Goal: Information Seeking & Learning: Learn about a topic

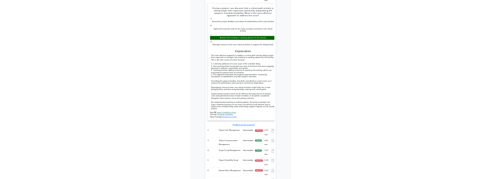
scroll to position [1638, 0]
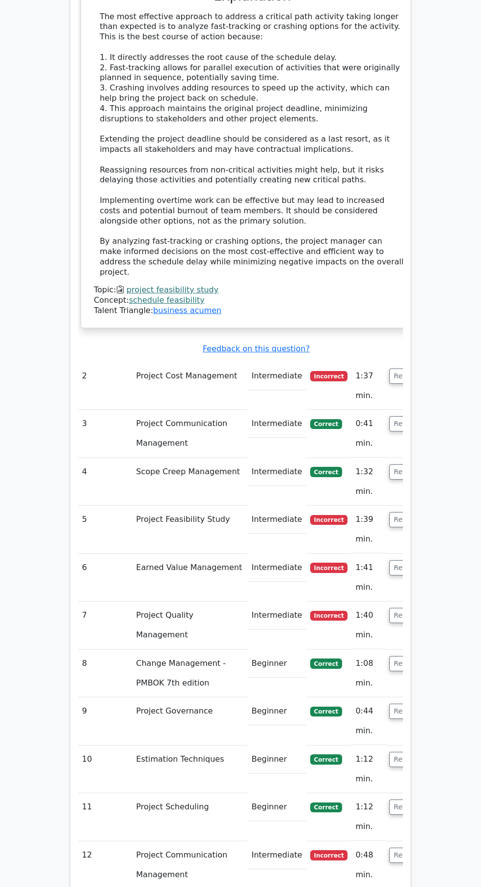
click at [395, 368] on button "Review" at bounding box center [406, 375] width 33 height 15
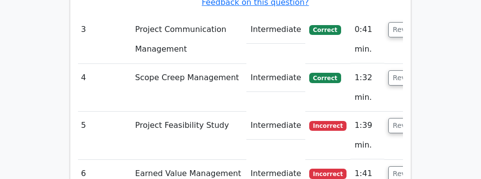
scroll to position [2573, 0]
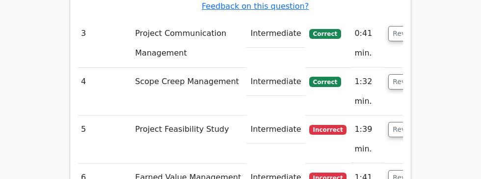
click at [395, 122] on button "Review" at bounding box center [405, 129] width 33 height 15
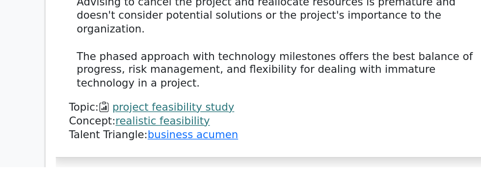
scroll to position [3159, 0]
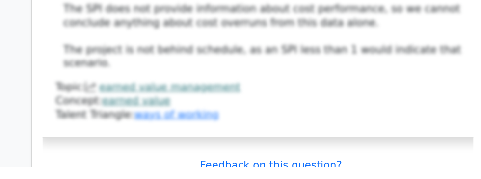
scroll to position [3730, 0]
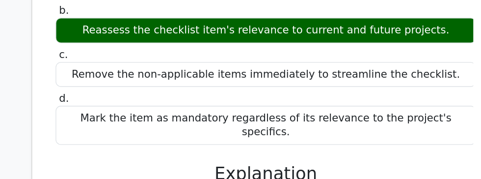
scroll to position [4062, 0]
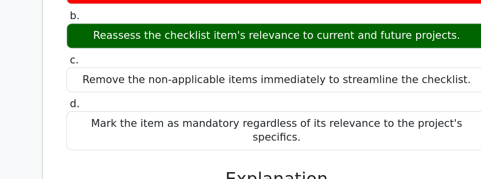
copy div "n quality management, the purpose of a checklist is to ensure that all importan…"
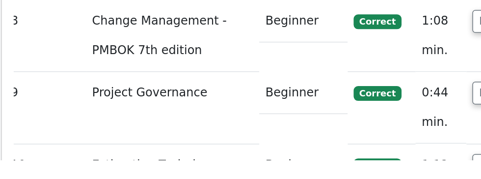
scroll to position [4407, 0]
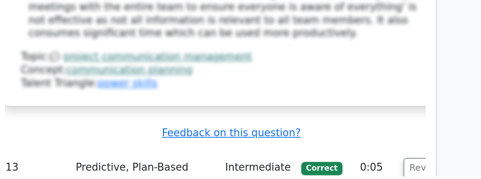
scroll to position [5039, 0]
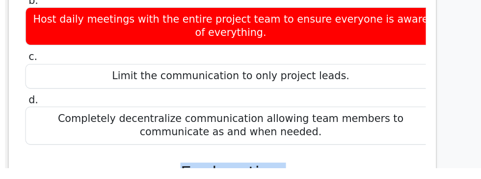
scroll to position [4760, 0]
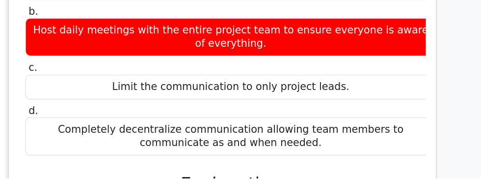
copy div "The best answer is 'Implement a communication matrix for better clarity on who …"
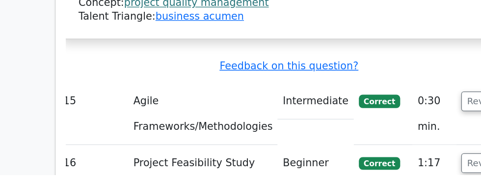
scroll to position [5719, 0]
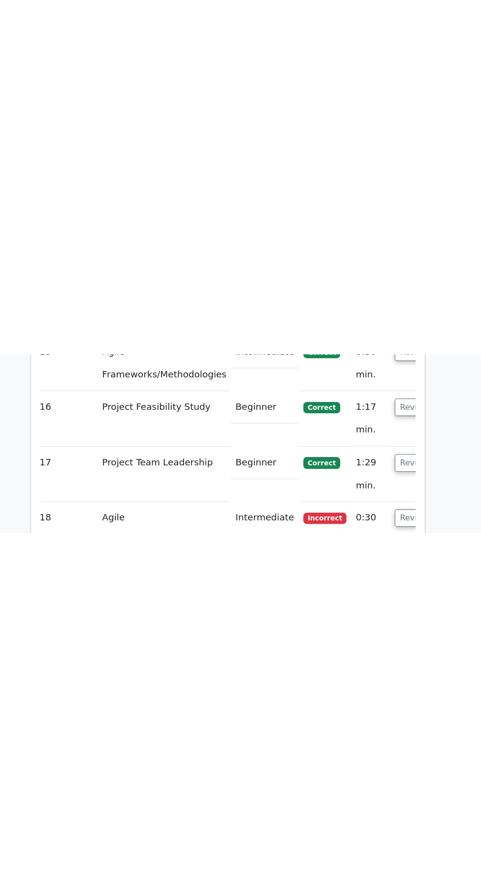
scroll to position [5843, 0]
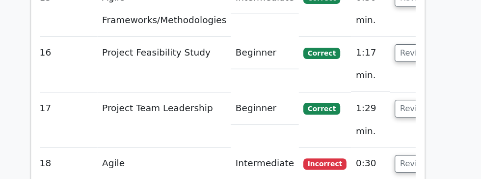
copy h5 "SAFe"
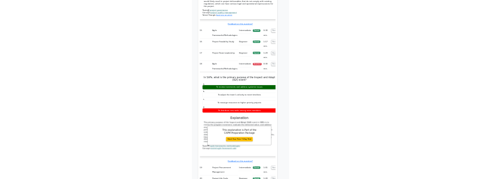
scroll to position [5708, 0]
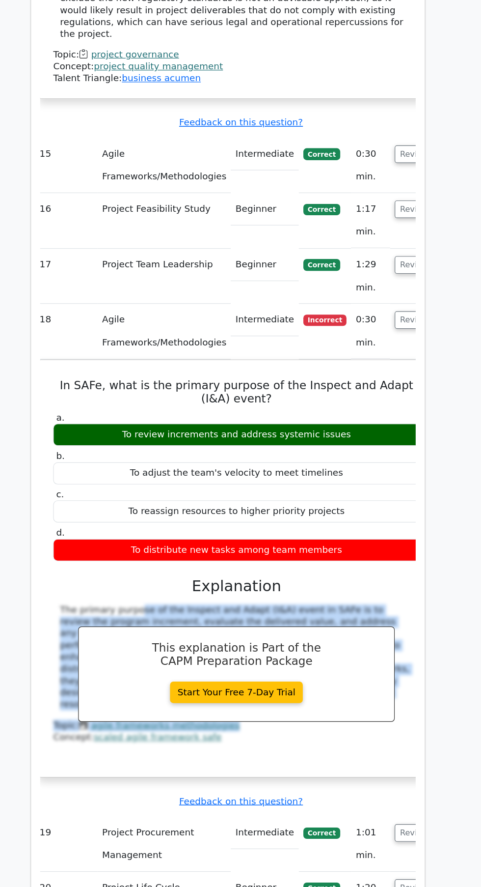
copy div "The primary purpose of the Inspect and Adapt (I&A) event in SAFe is to review t…"
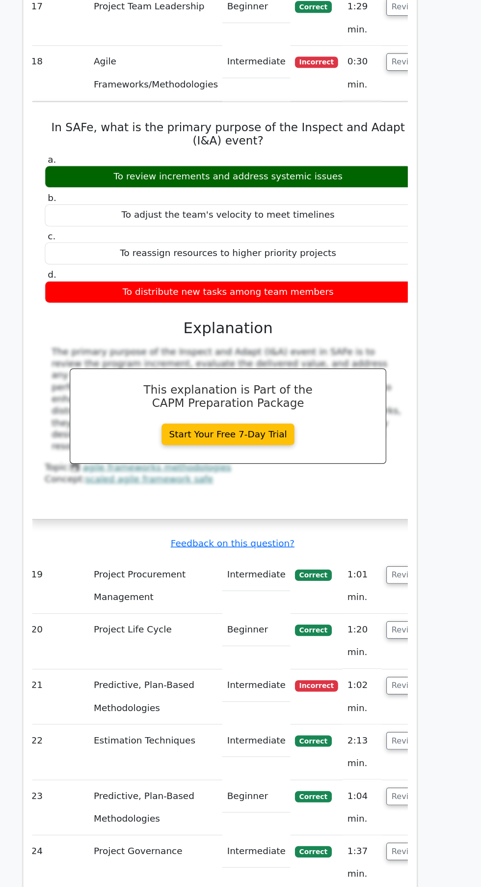
scroll to position [5924, 0]
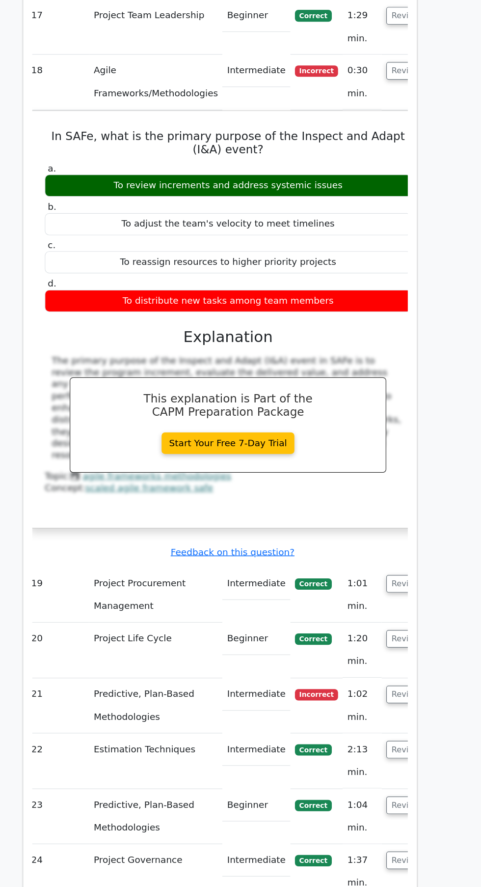
click at [385, 593] on button "Review" at bounding box center [401, 600] width 33 height 15
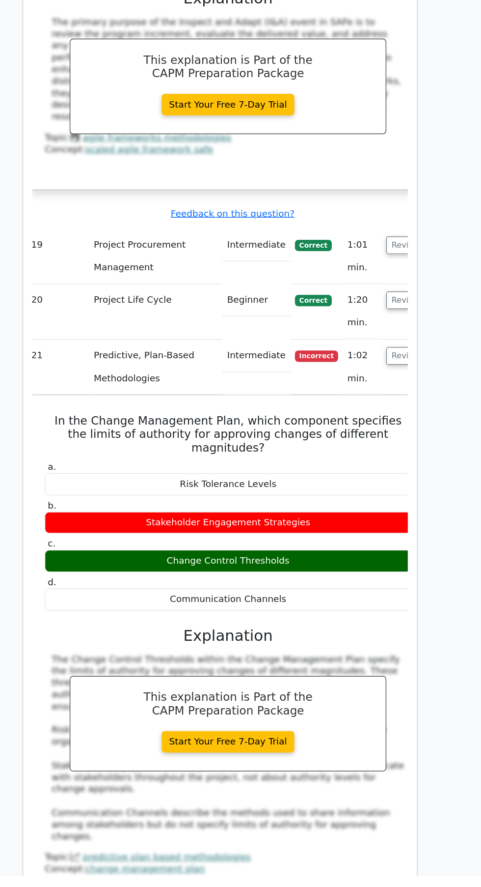
scroll to position [6095, 0]
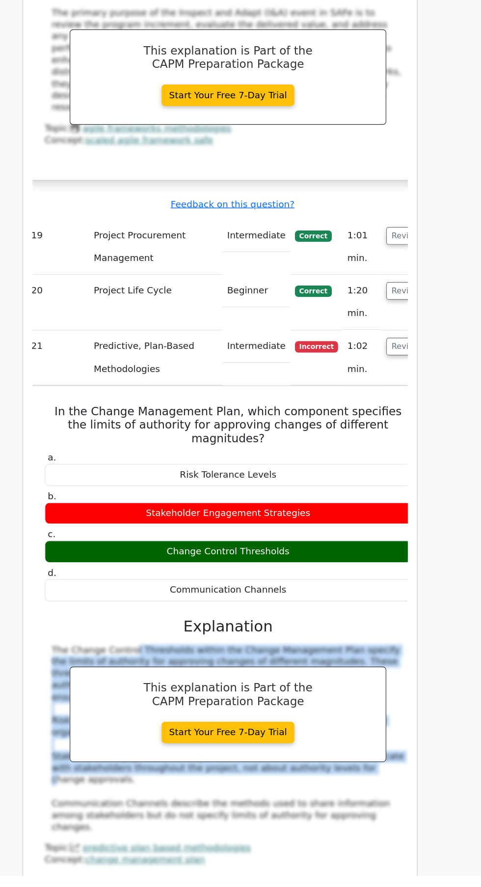
copy div "The Change Control Thresholds within the Change Management Plan specify the lim…"
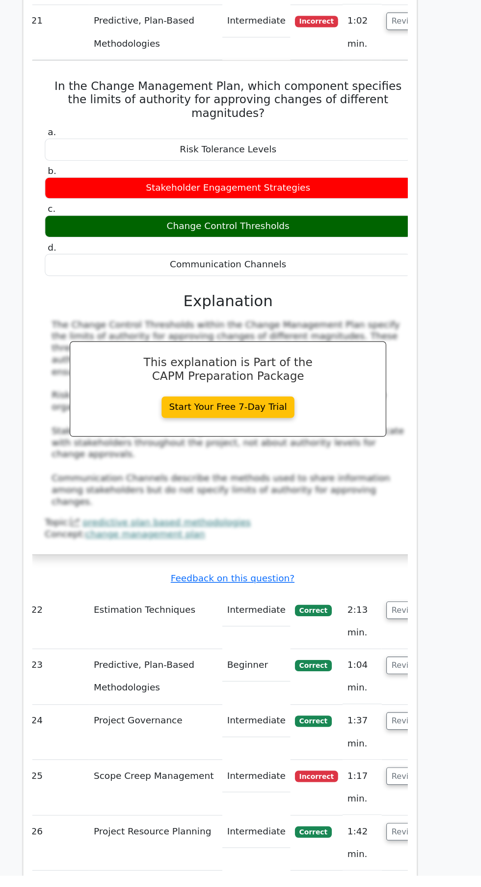
scroll to position [6386, 0]
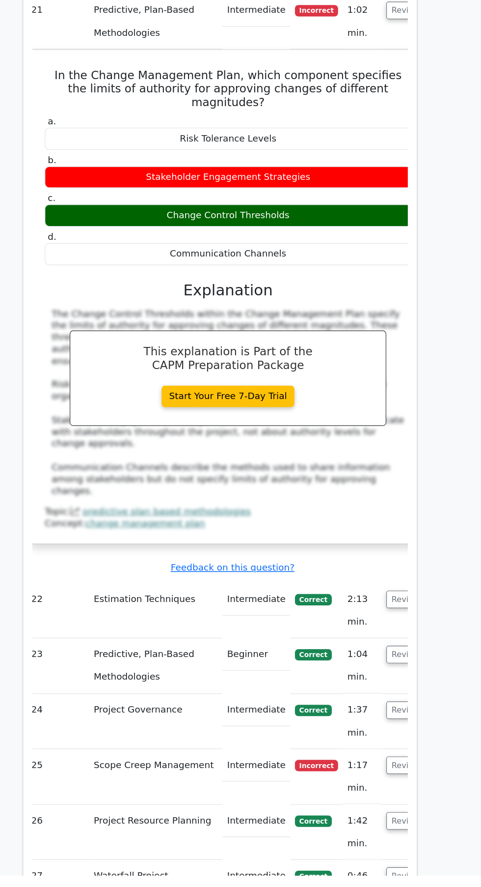
click at [385, 784] on button "Review" at bounding box center [401, 791] width 33 height 15
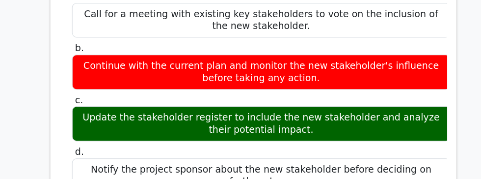
scroll to position [7267, 0]
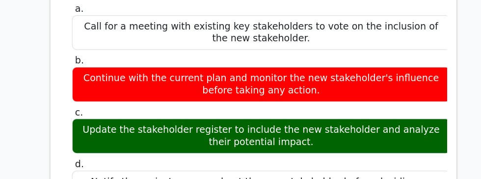
copy div "In project management, it is important to keep the stakeholder register updated…"
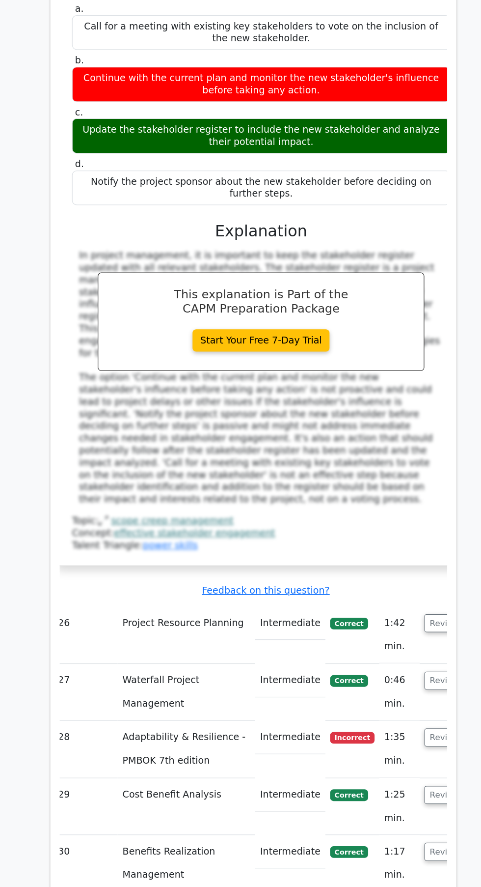
click at [384, 611] on button "Review" at bounding box center [400, 618] width 33 height 15
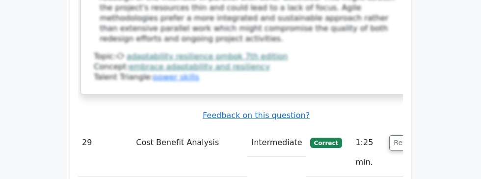
scroll to position [8424, 0]
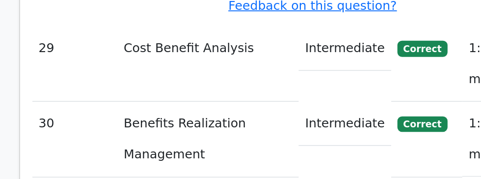
scroll to position [0, 6]
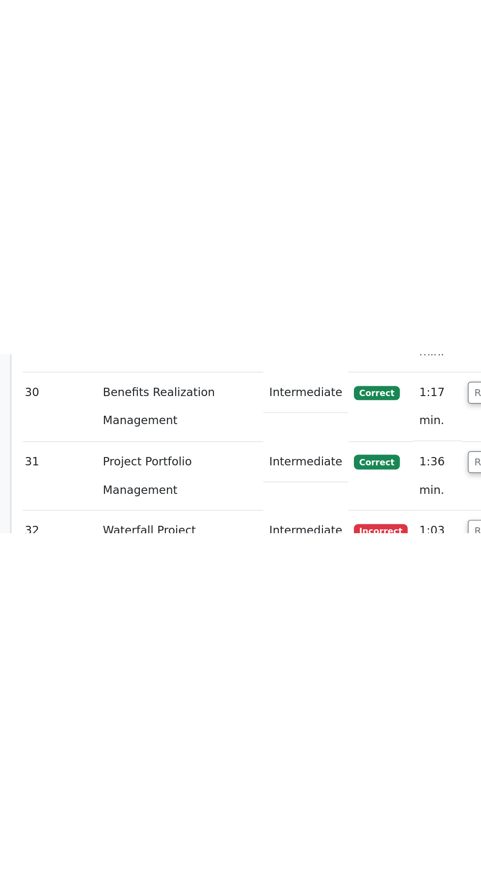
scroll to position [0, 0]
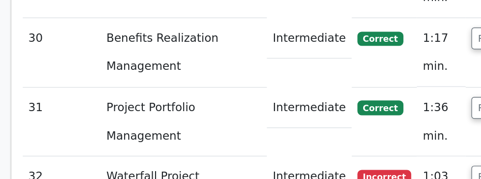
copy div "data mapping protocol."
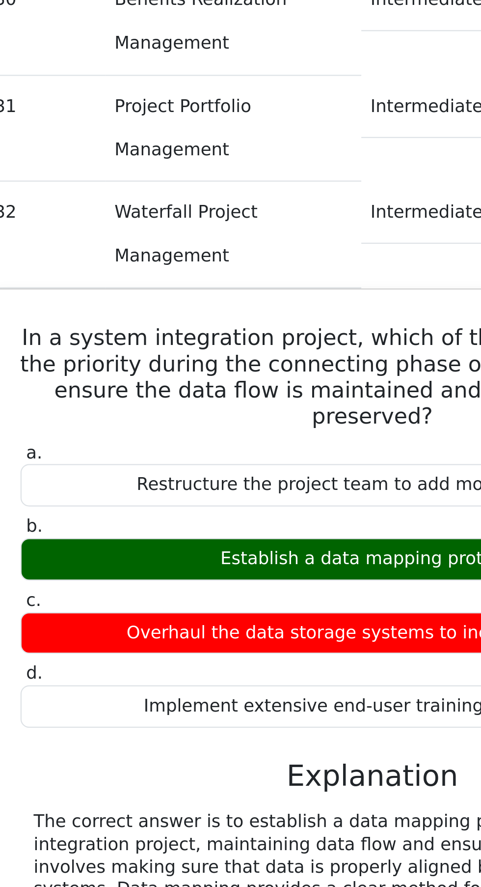
scroll to position [0, 6]
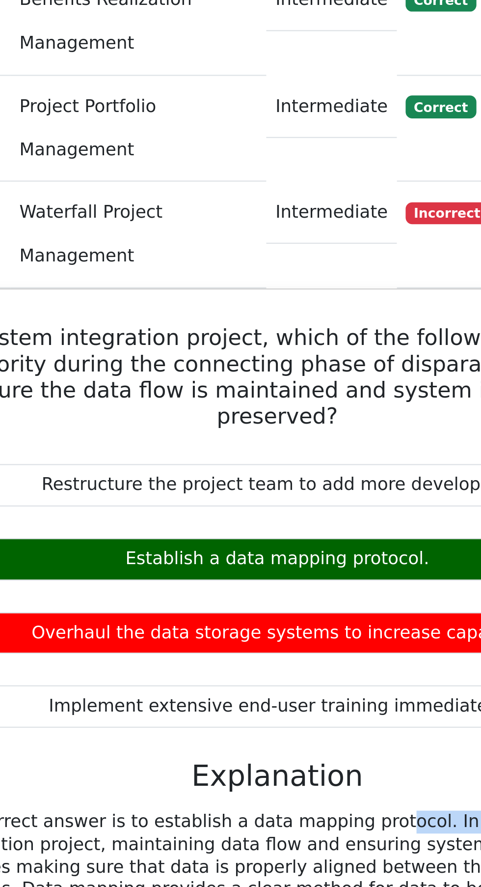
copy div "data mapping protocol"
click at [212, 801] on link "waterfall project management" at bounding box center [180, 805] width 119 height 9
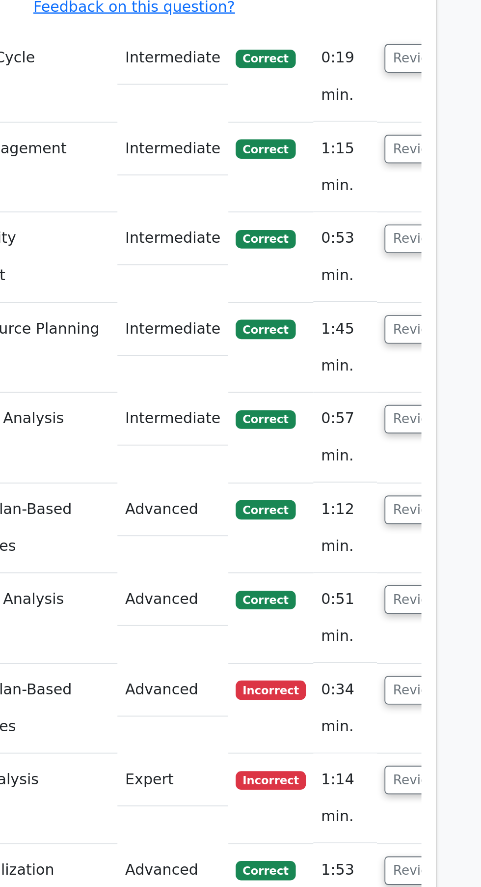
click at [384, 517] on button "Review" at bounding box center [400, 524] width 33 height 15
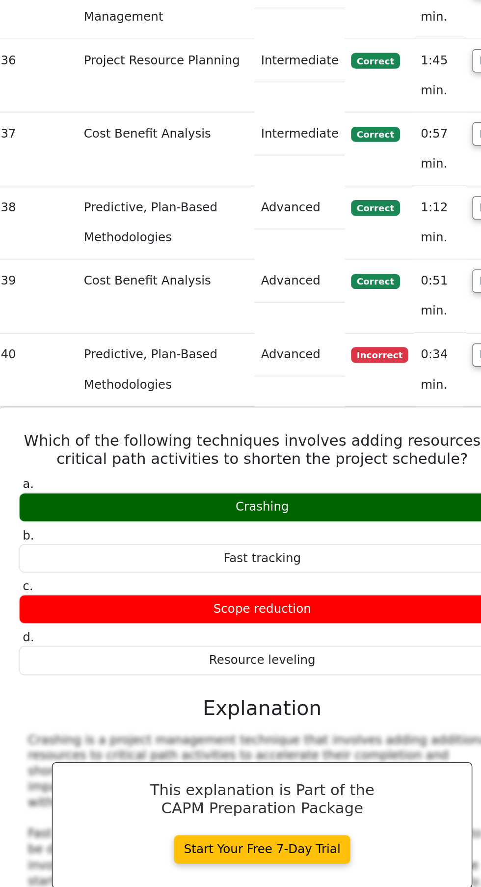
scroll to position [9122, 0]
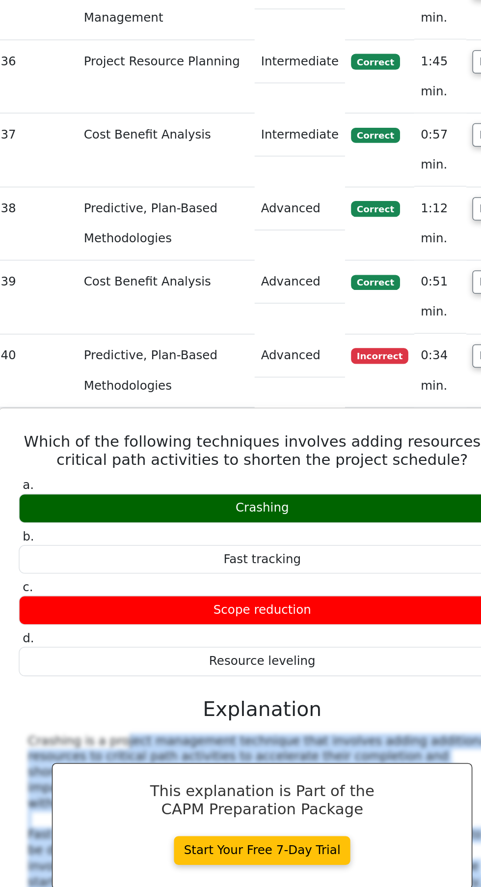
copy div "Crashing is a project management technique that involves adding additional reso…"
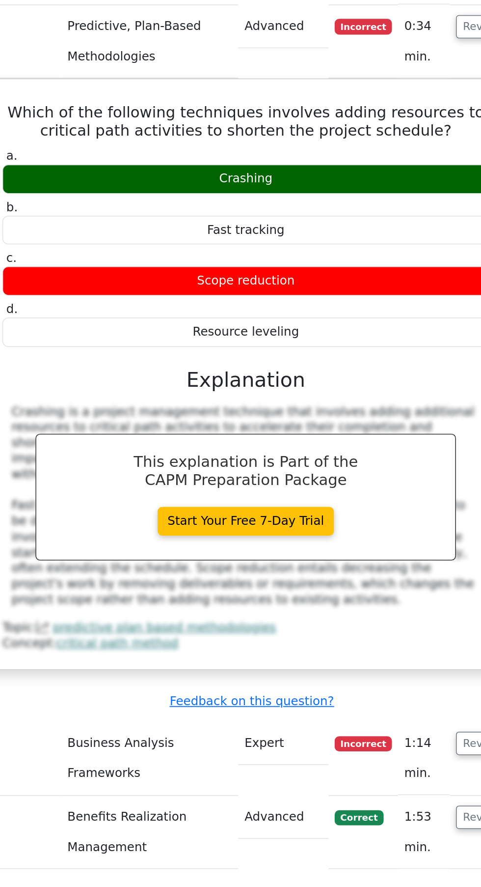
scroll to position [9267, 0]
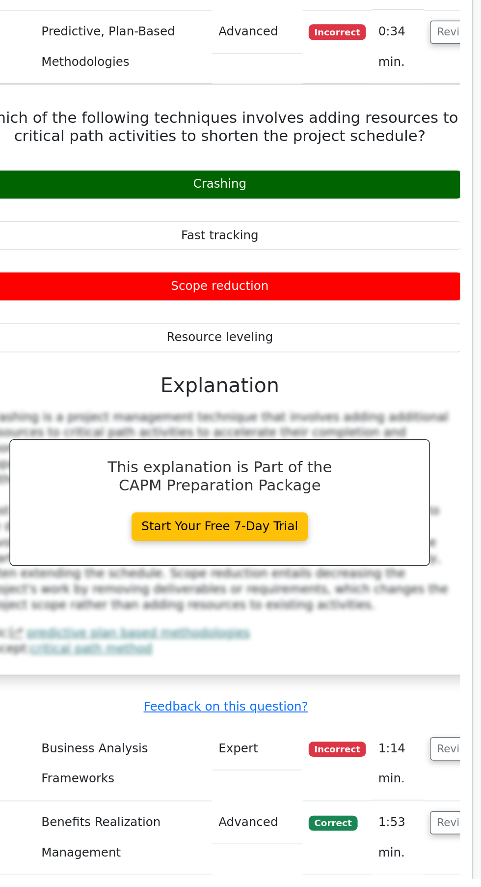
click at [384, 795] on button "Review" at bounding box center [400, 802] width 33 height 15
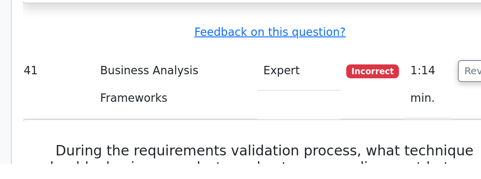
scroll to position [9958, 0]
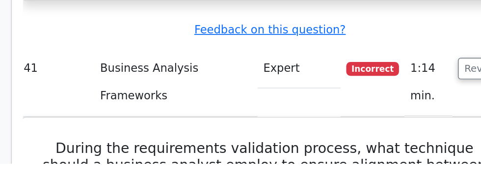
copy div "acceptance testing"
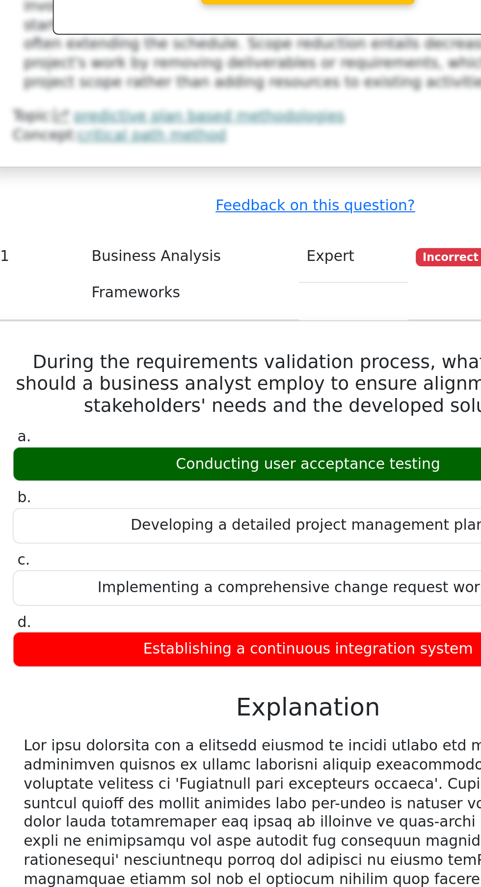
scroll to position [9718, 0]
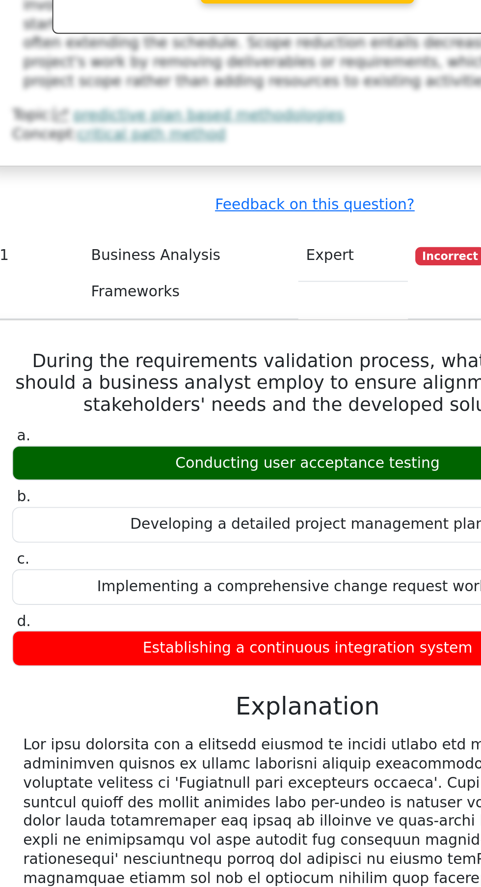
click at [161, 791] on link "business analysis frameworks" at bounding box center [181, 795] width 117 height 9
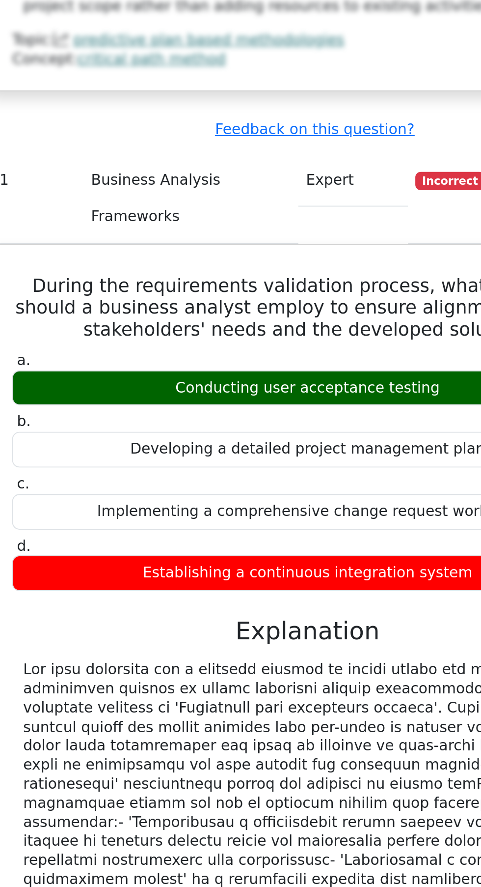
click at [129, 801] on link "babok" at bounding box center [138, 805] width 24 height 9
click at [126, 801] on link "babok" at bounding box center [138, 805] width 24 height 9
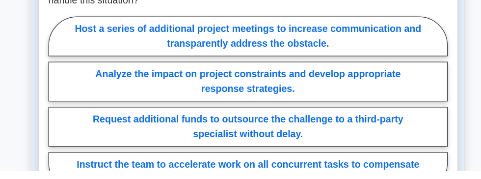
scroll to position [858, 0]
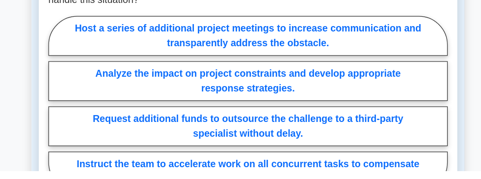
click at [128, 107] on label "Analyze the impact on project constraints and develop appropriate response stra…" at bounding box center [241, 105] width 326 height 32
click at [84, 124] on input "Analyze the impact on project constraints and develop appropriate response stra…" at bounding box center [81, 127] width 6 height 6
radio input "true"
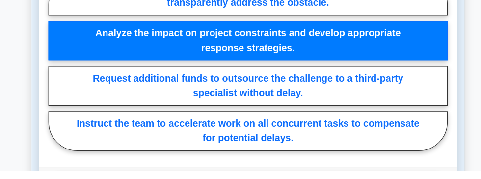
scroll to position [910, 0]
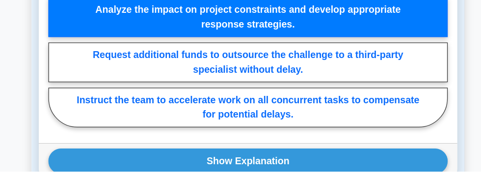
click at [378, 176] on button "Show Explanation" at bounding box center [241, 170] width 326 height 21
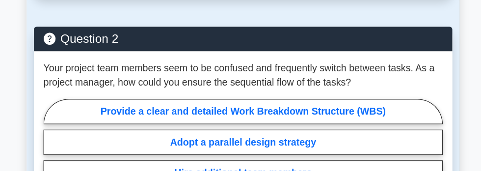
scroll to position [1295, 0]
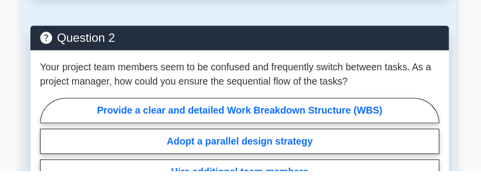
click at [333, 123] on label "Provide a clear and detailed Work Breakdown Structure (WBS)" at bounding box center [241, 129] width 326 height 21
click at [84, 167] on input "Provide a clear and detailed Work Breakdown Structure (WBS)" at bounding box center [81, 170] width 6 height 6
radio input "true"
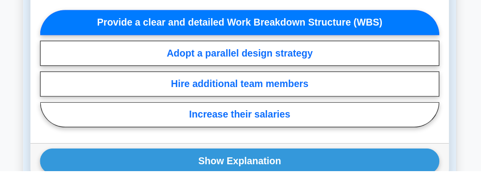
scroll to position [1372, 0]
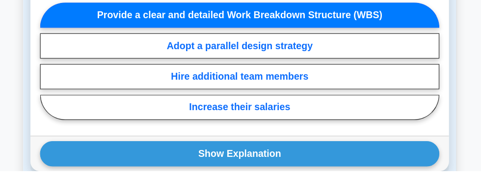
click at [346, 155] on button "Show Explanation" at bounding box center [241, 165] width 326 height 21
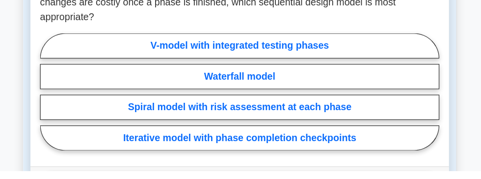
scroll to position [1757, 0]
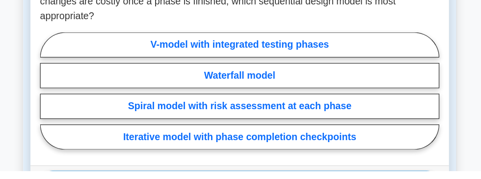
click at [320, 99] on label "Waterfall model" at bounding box center [241, 101] width 326 height 21
click at [84, 113] on input "Waterfall model" at bounding box center [81, 116] width 6 height 6
radio input "true"
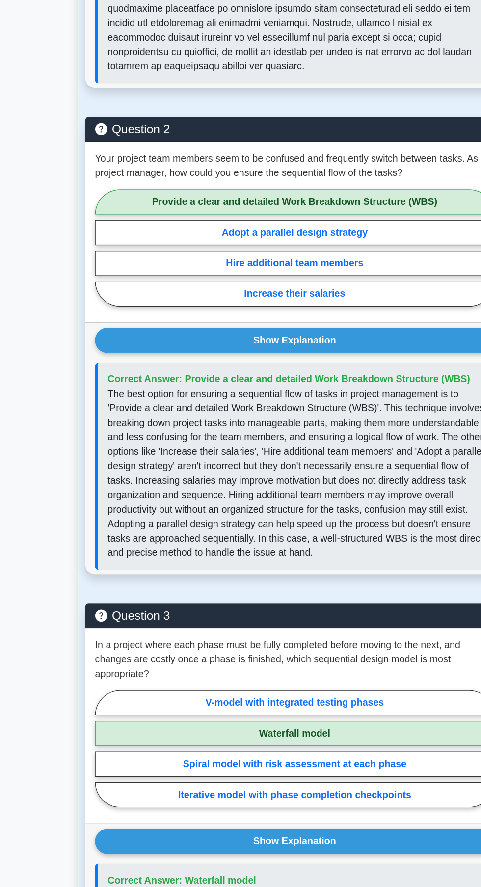
scroll to position [1104, 0]
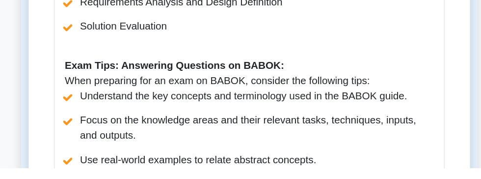
scroll to position [1024, 0]
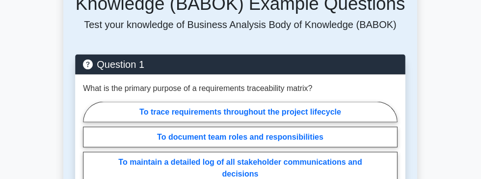
click at [349, 152] on label "To maintain a detailed log of all stakeholder communications and decisions" at bounding box center [241, 168] width 314 height 32
click at [90, 155] on input "To maintain a detailed log of all stakeholder communications and decisions" at bounding box center [87, 158] width 6 height 6
radio input "true"
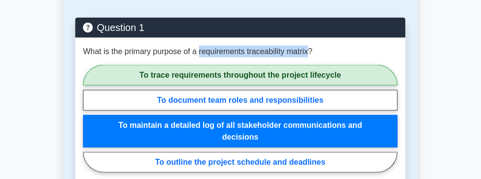
copy p "requirements traceability matrix"
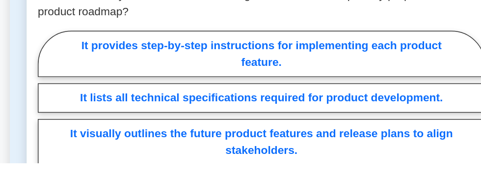
scroll to position [1985, 0]
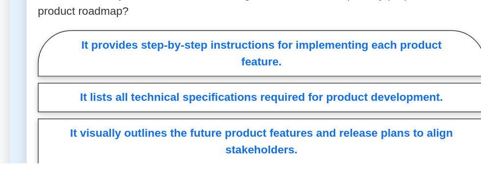
click at [267, 147] on label "It visually outlines the future product features and release plans to align sta…" at bounding box center [241, 163] width 314 height 32
click at [90, 151] on input "It visually outlines the future product features and release plans to align sta…" at bounding box center [87, 154] width 6 height 6
radio input "true"
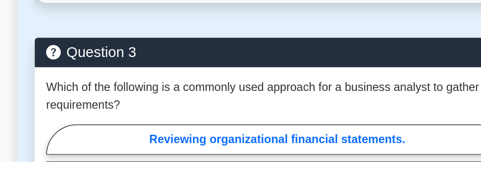
scroll to position [2302, 0]
radio input "true"
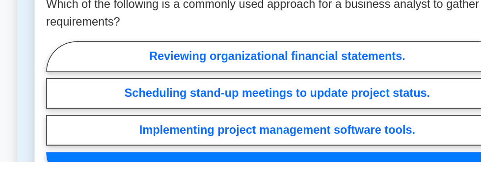
scroll to position [2360, 0]
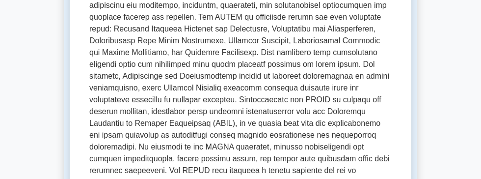
scroll to position [0, 0]
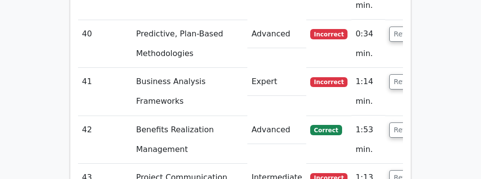
scroll to position [3803, 0]
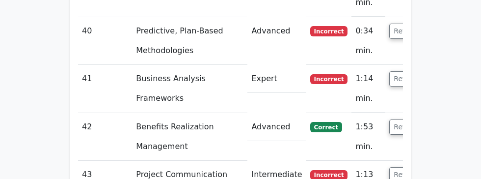
click at [390, 71] on button "Review" at bounding box center [406, 78] width 33 height 15
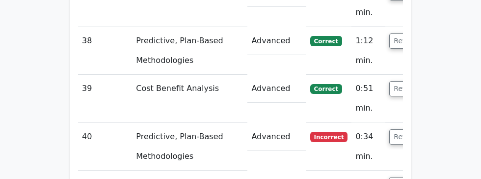
scroll to position [3696, 0]
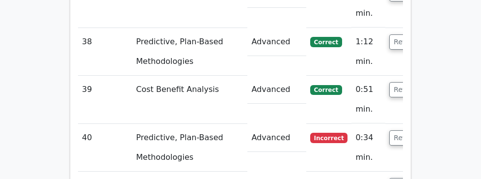
click at [390, 82] on button "Review" at bounding box center [406, 89] width 33 height 15
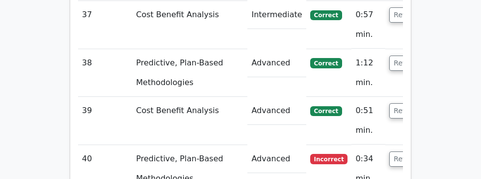
scroll to position [3676, 0]
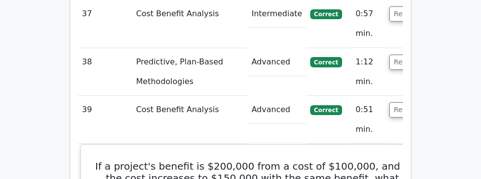
click at [385, 160] on h5 "If a project's benefit is $200,000 from a cost of $100,000, and if the cost inc…" at bounding box center [252, 177] width 319 height 35
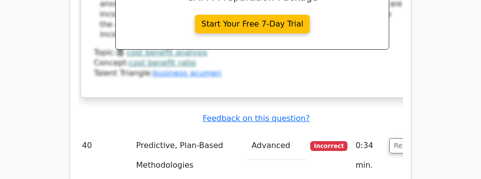
scroll to position [4097, 0]
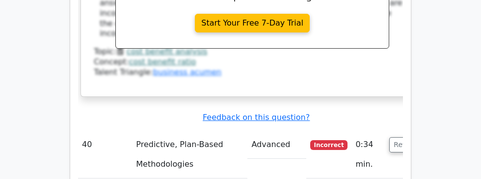
click at [390, 137] on button "Review" at bounding box center [406, 144] width 33 height 15
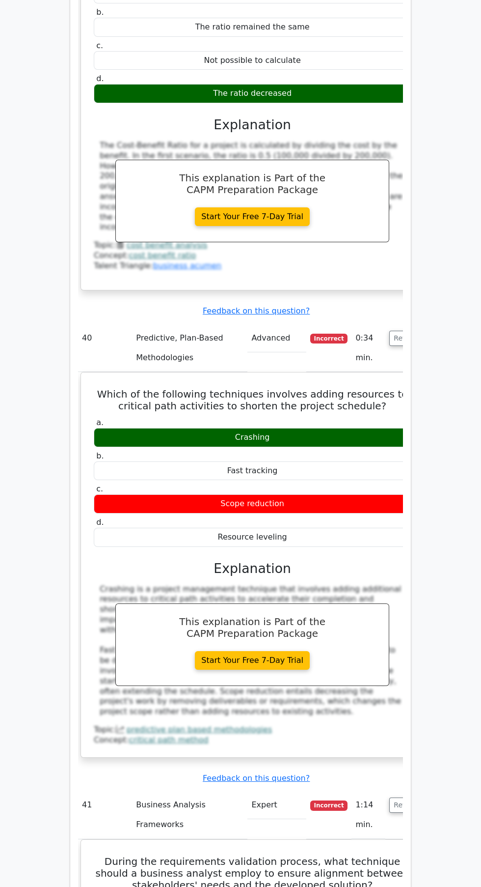
scroll to position [3901, 0]
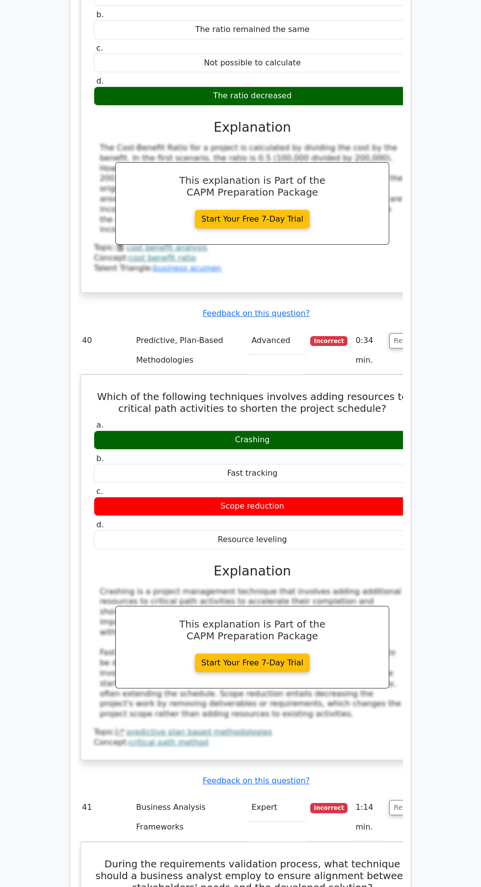
click at [391, 178] on button "Review" at bounding box center [406, 340] width 33 height 15
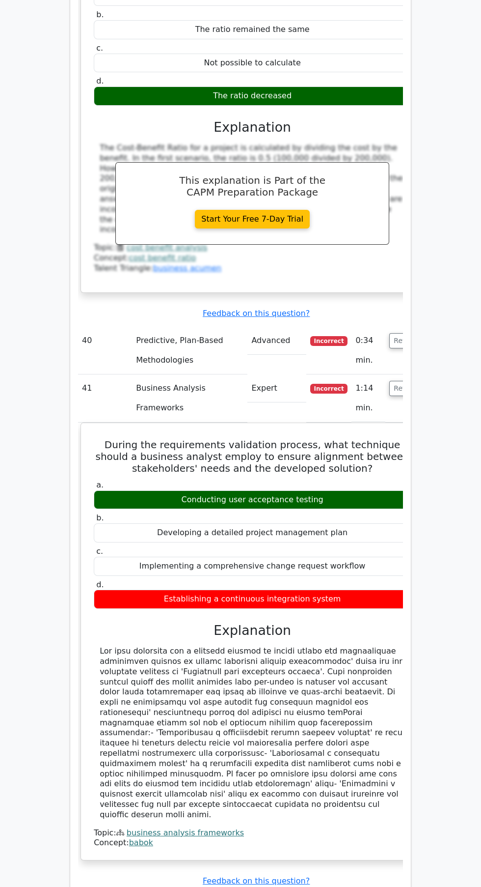
click at [390, 178] on button "Review" at bounding box center [406, 388] width 33 height 15
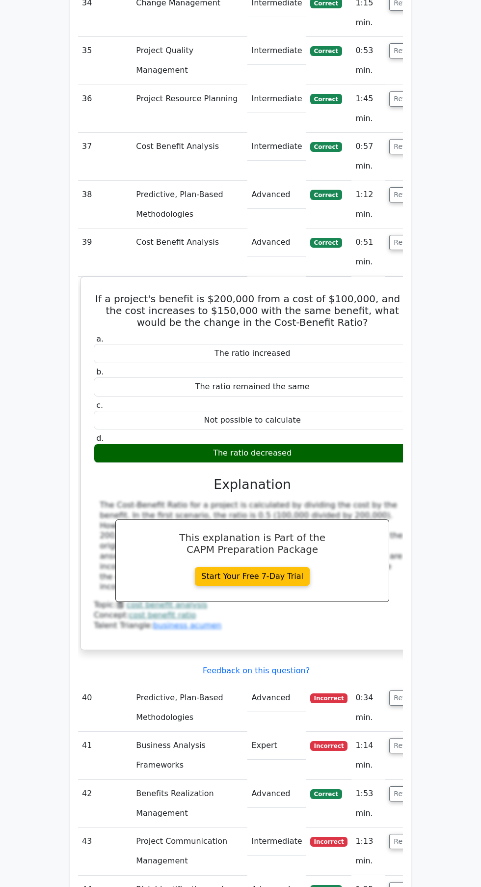
scroll to position [3537, 0]
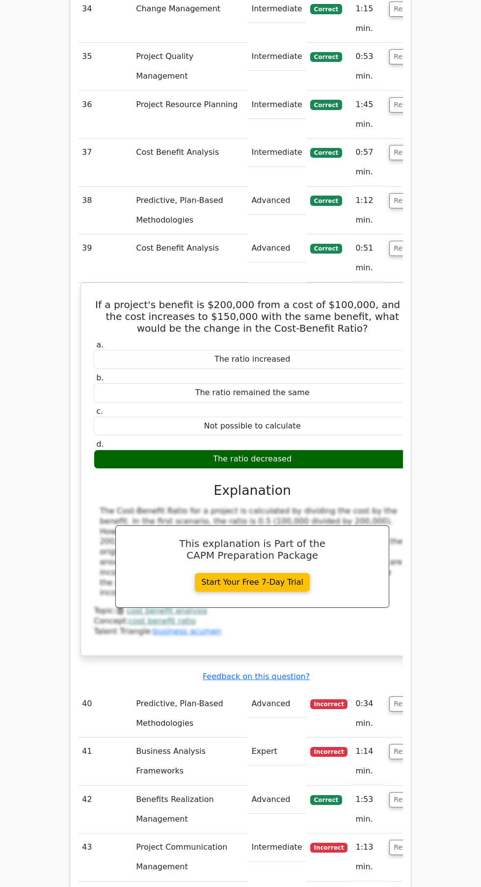
click at [390, 178] on button "Review" at bounding box center [406, 248] width 33 height 15
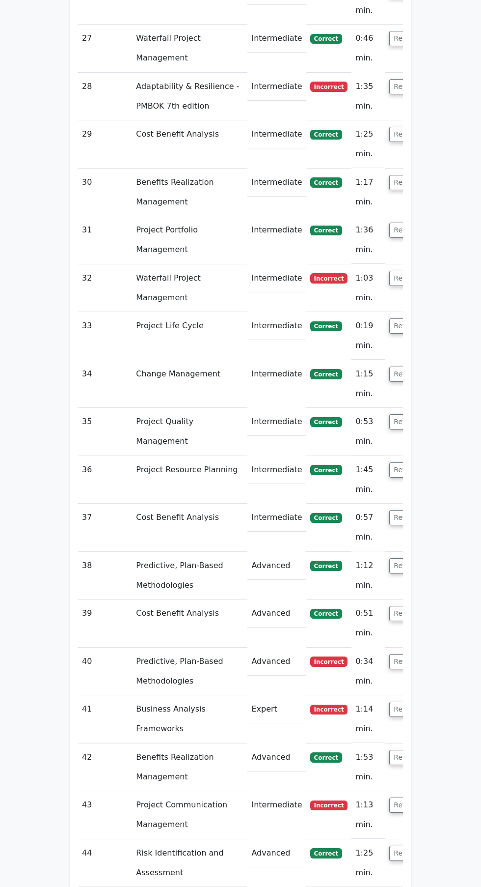
scroll to position [3177, 0]
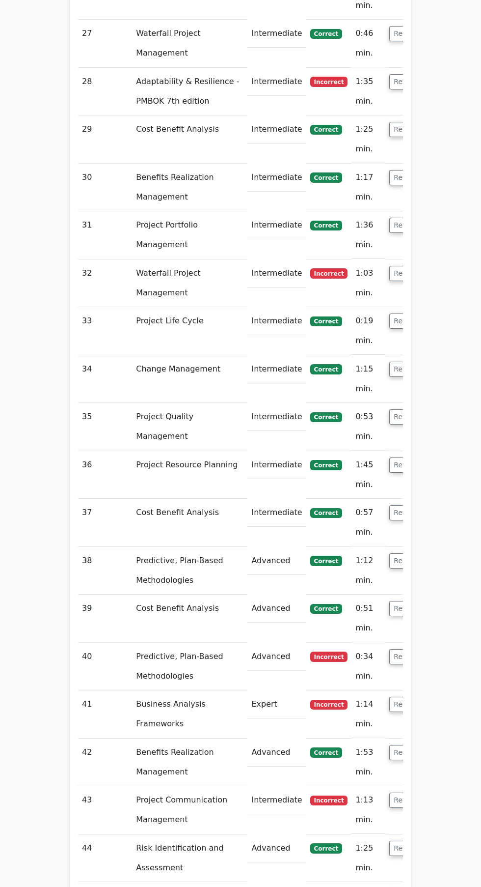
click at [393, 178] on button "Review" at bounding box center [406, 656] width 33 height 15
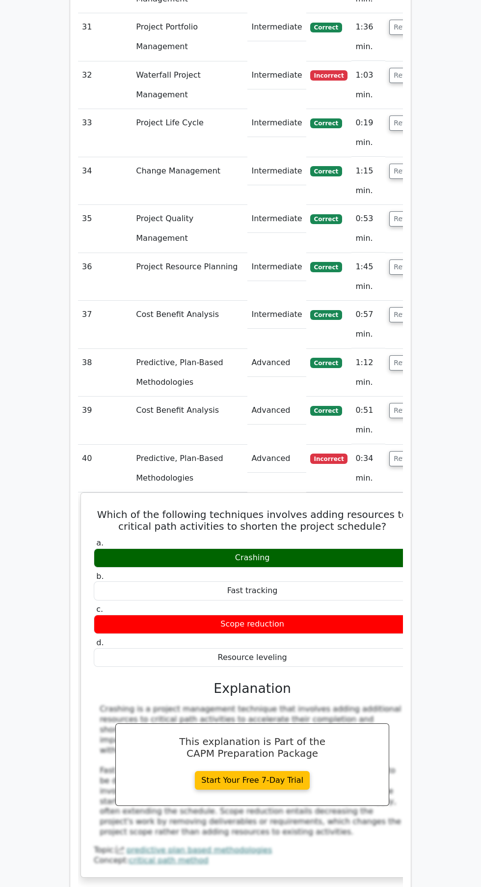
scroll to position [3379, 0]
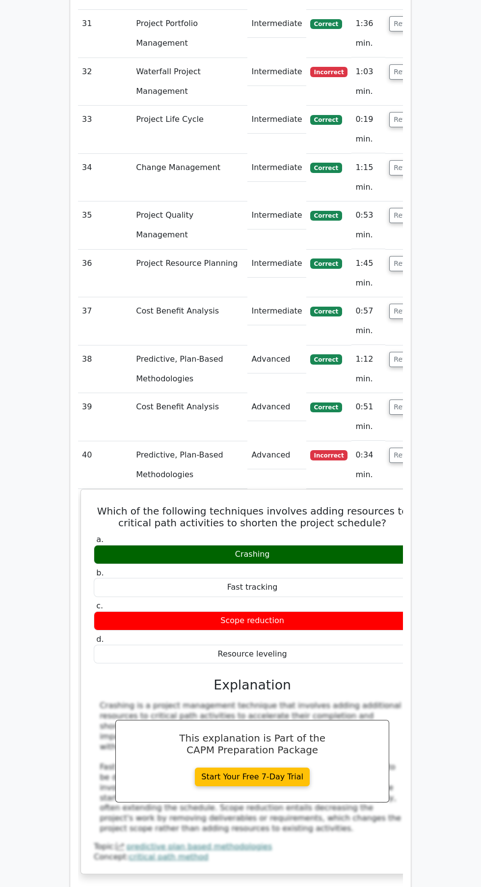
click at [398, 178] on button "Review" at bounding box center [406, 455] width 33 height 15
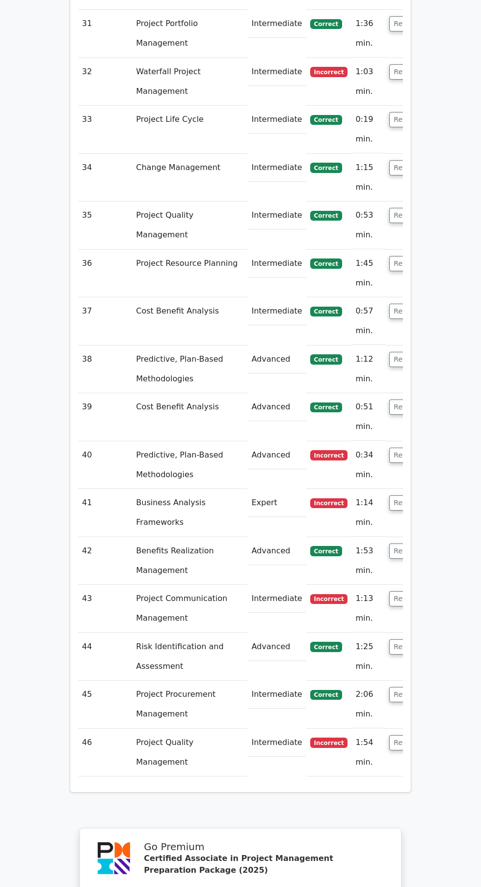
click at [397, 178] on button "Review" at bounding box center [406, 455] width 33 height 15
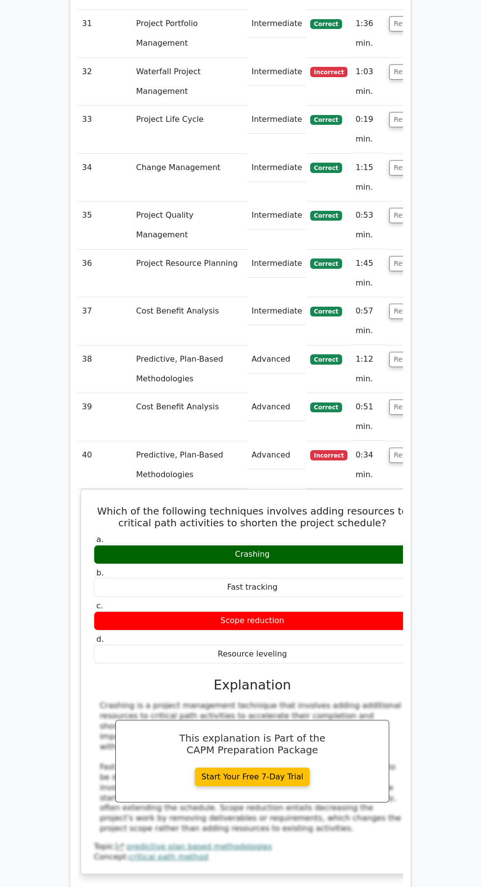
click at [394, 178] on button "Review" at bounding box center [406, 455] width 33 height 15
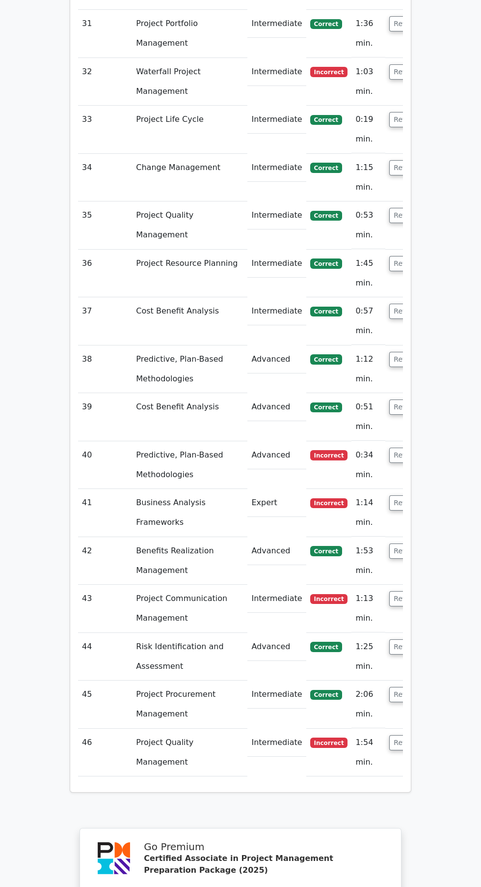
click at [390, 178] on button "Review" at bounding box center [406, 502] width 33 height 15
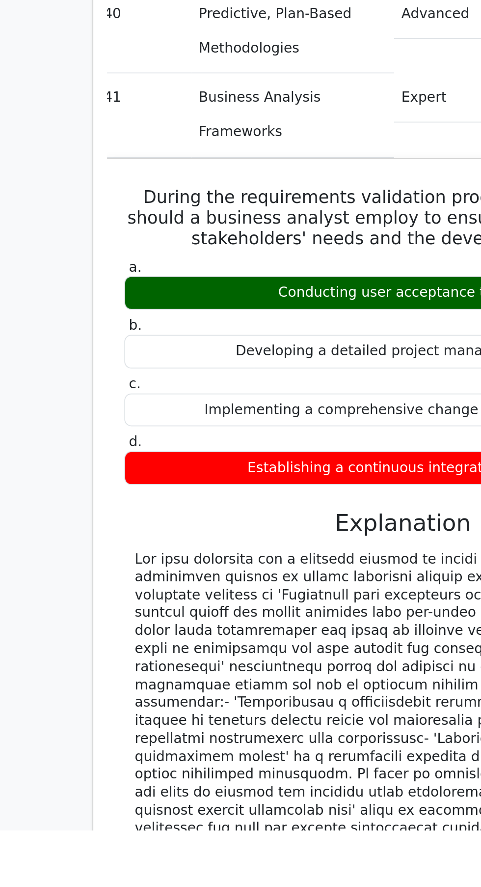
scroll to position [3412, 0]
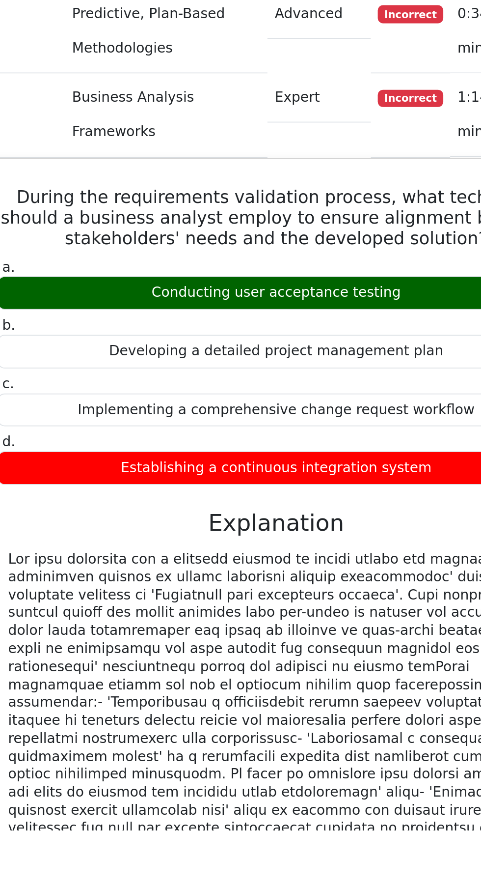
click at [271, 178] on div "Establishing a continuous integration system" at bounding box center [246, 680] width 317 height 19
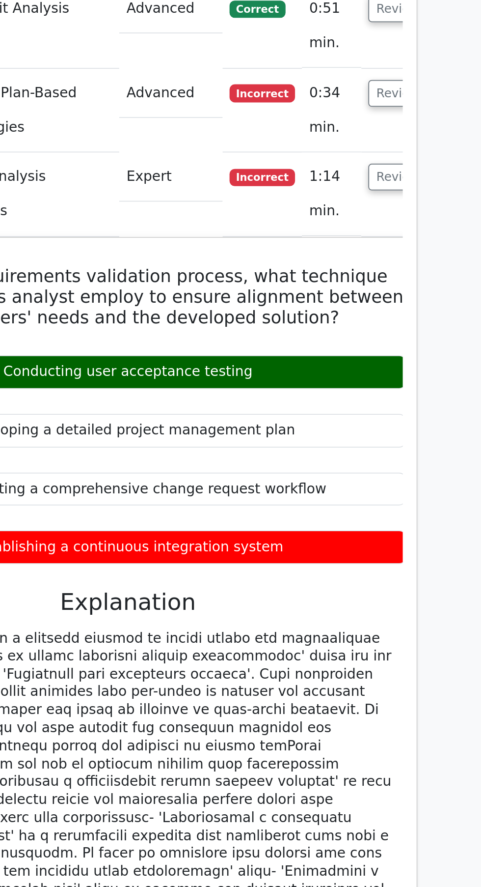
scroll to position [3477, 0]
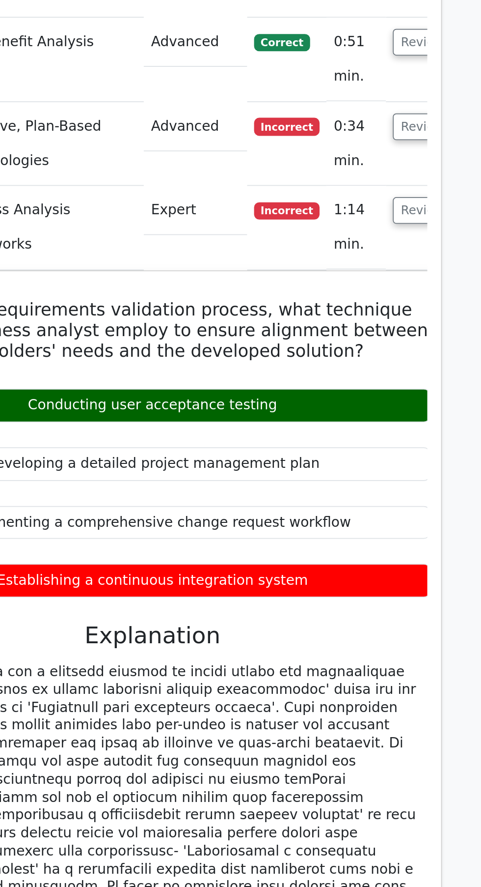
click at [390, 178] on button "Review" at bounding box center [400, 404] width 33 height 15
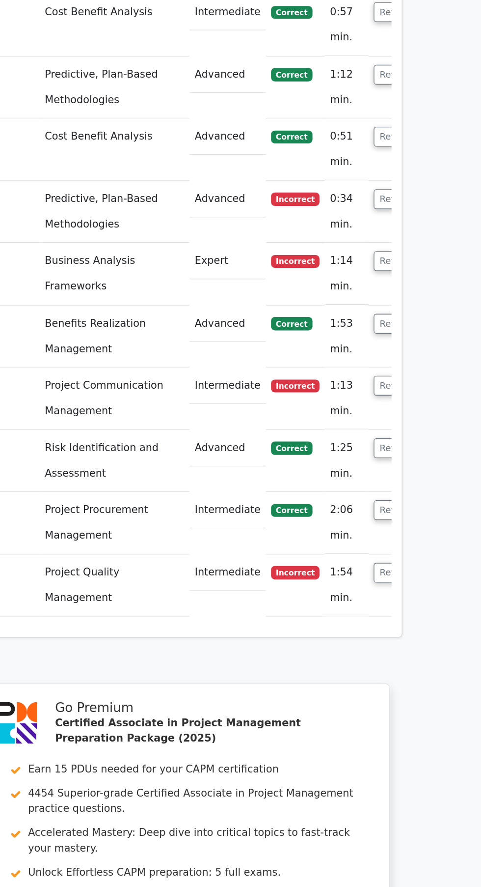
scroll to position [3476, 0]
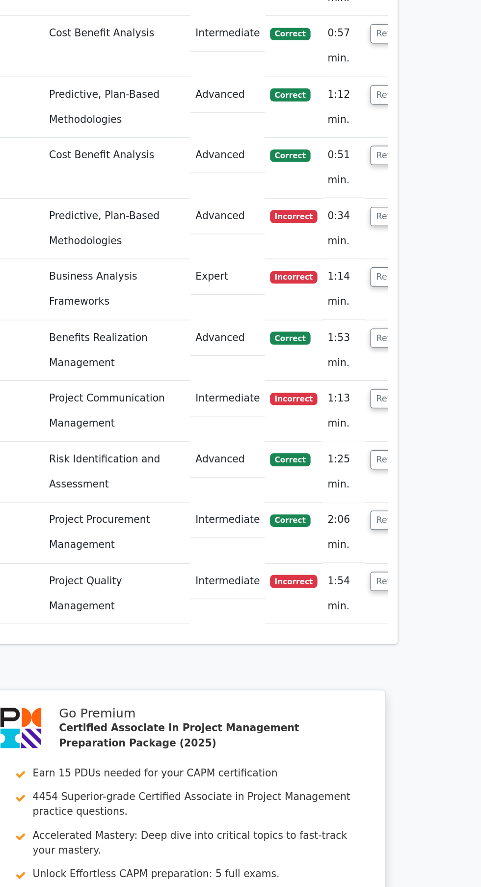
click at [390, 178] on button "Review" at bounding box center [406, 405] width 33 height 15
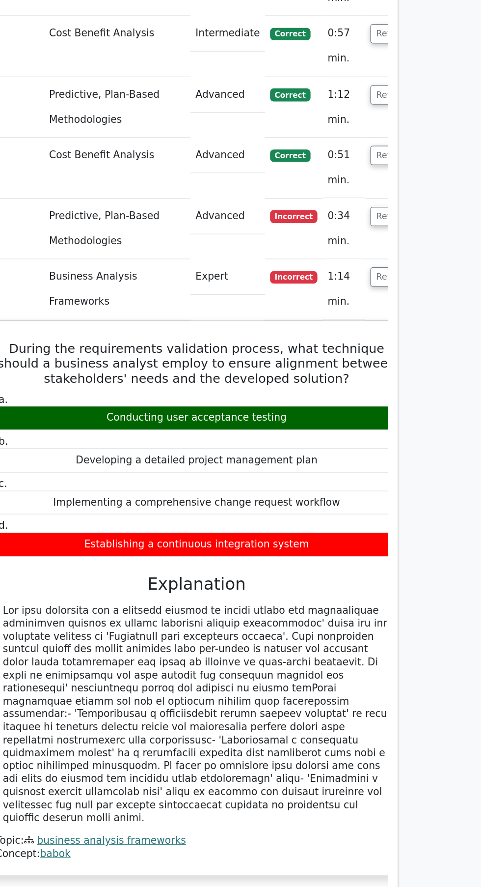
click at [390, 178] on button "Review" at bounding box center [406, 405] width 33 height 15
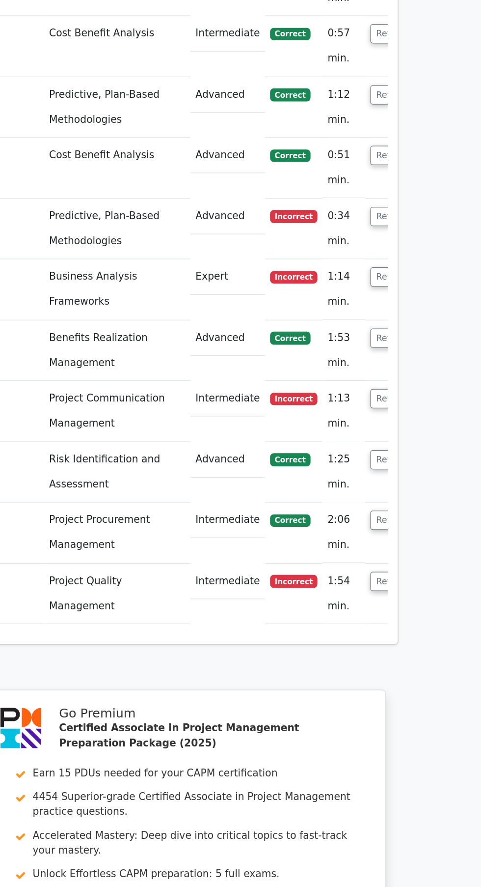
click at [390, 178] on button "Review" at bounding box center [406, 501] width 33 height 15
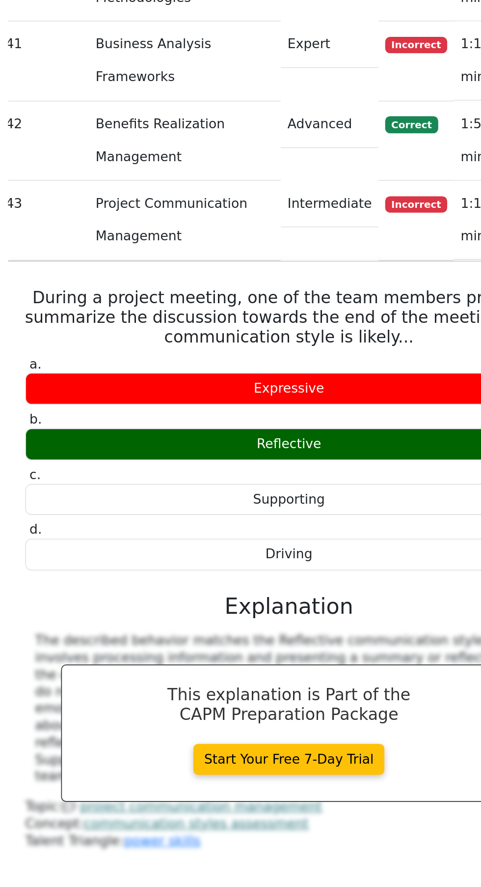
scroll to position [3558, 0]
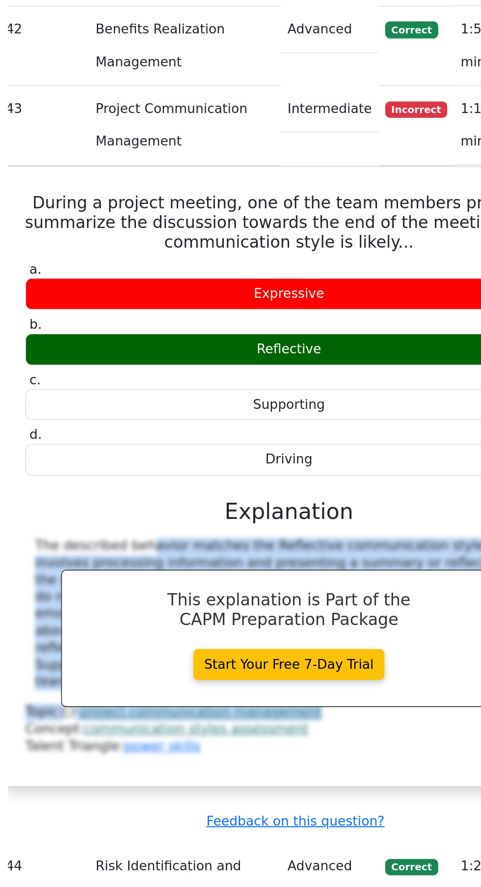
copy div "The described behavior matches the Reflective communication style, as it involv…"
copy div "Reflective"
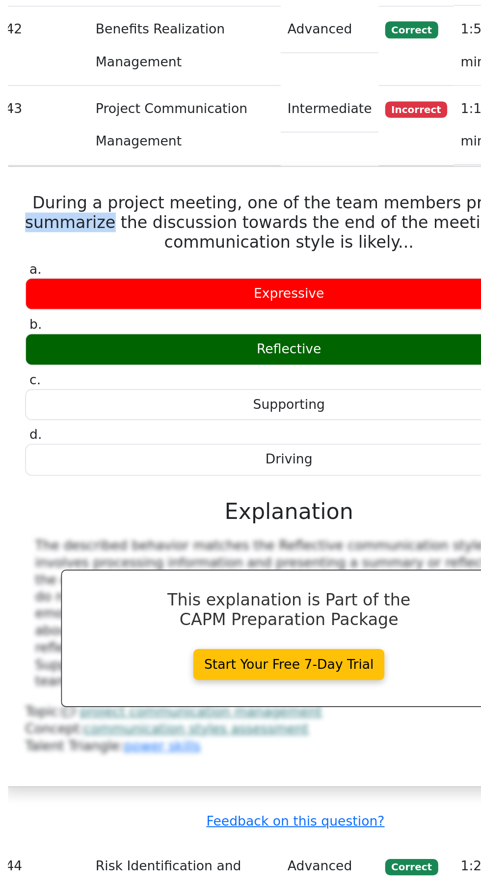
click at [118, 178] on h5 "During a project meeting, one of the team members prefers to summarize the disc…" at bounding box center [246, 487] width 319 height 35
copy h5 "summarize"
click at [117, 178] on div "The described behavior matches the Reflective communication style, as it involv…" at bounding box center [247, 723] width 306 height 92
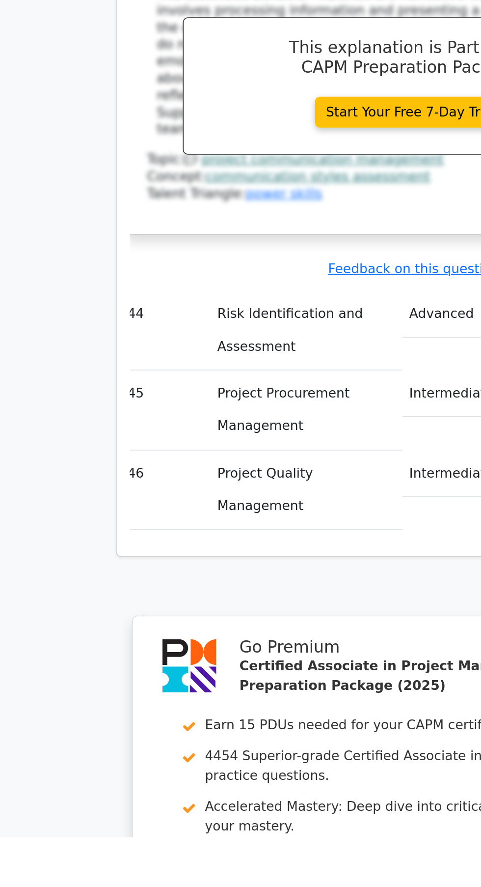
scroll to position [3866, 0]
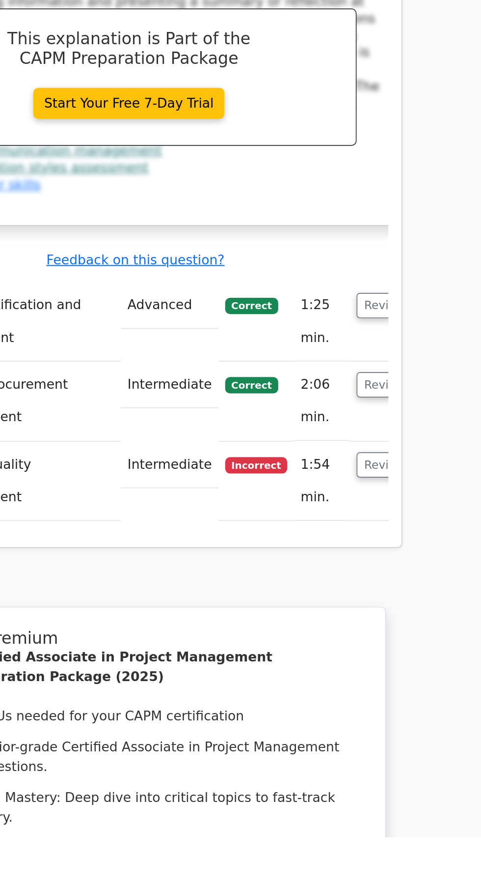
click at [384, 178] on button "Review" at bounding box center [400, 662] width 33 height 15
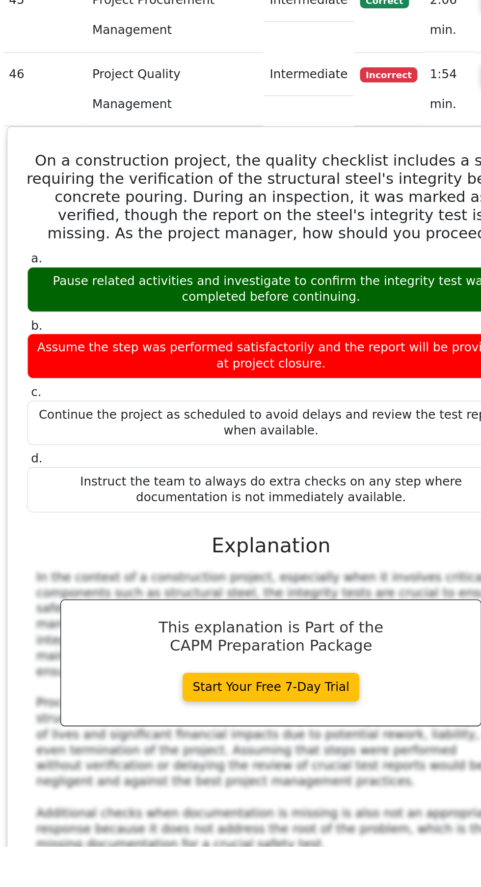
scroll to position [4174, 0]
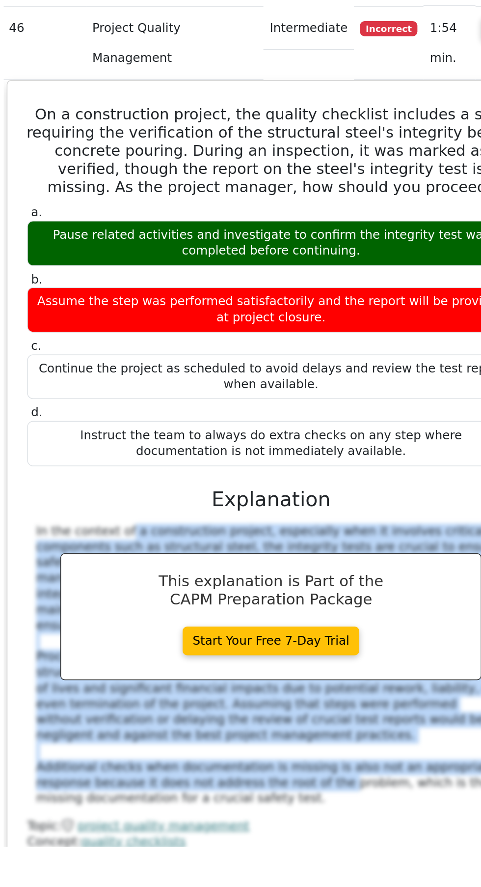
copy div "In the context of a construction project, especially when it involves critical …"
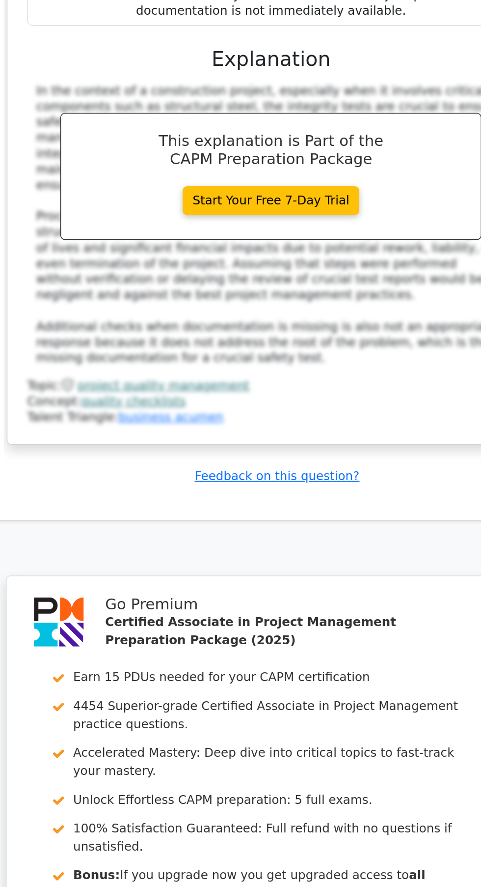
scroll to position [4670, 0]
